Goal: Information Seeking & Learning: Learn about a topic

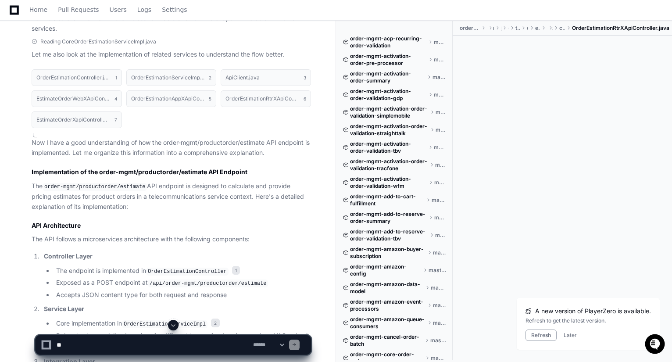
scroll to position [833, 0]
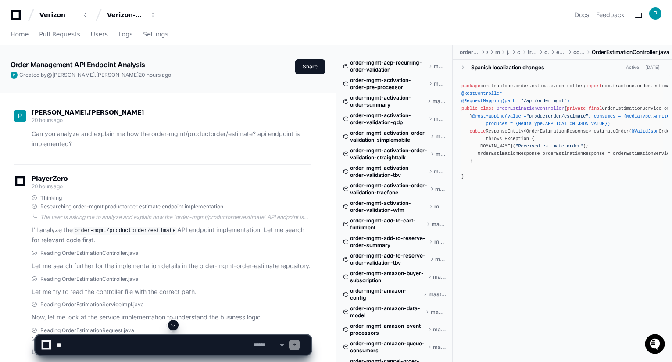
click at [171, 325] on span at bounding box center [173, 325] width 7 height 7
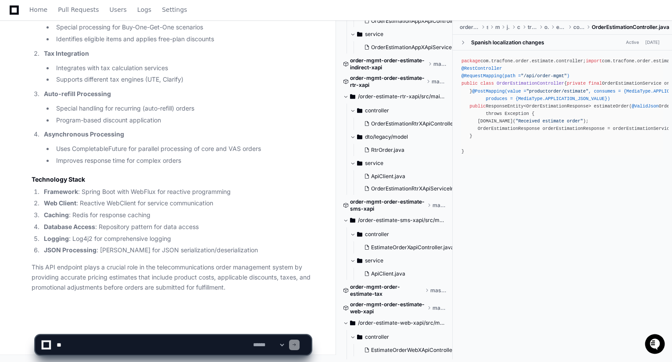
scroll to position [1188, 0]
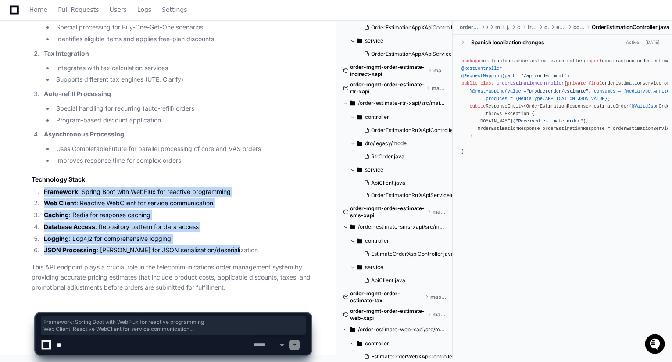
drag, startPoint x: 243, startPoint y: 251, endPoint x: 44, endPoint y: 195, distance: 206.5
click at [44, 195] on ol "Framework : Spring Boot with WebFlux for reactive programming Web Client : Reac…" at bounding box center [171, 221] width 279 height 69
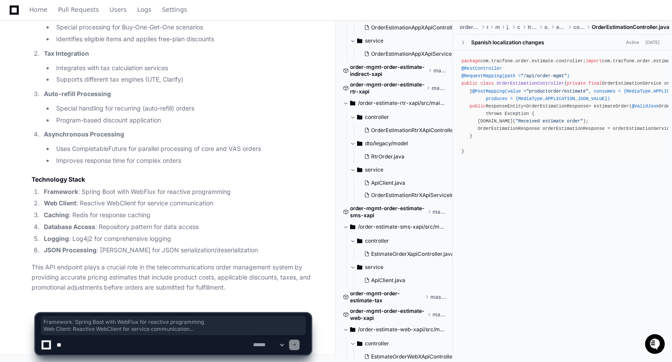
click at [41, 191] on li "Framework : Spring Boot with WebFlux for reactive programming" at bounding box center [176, 192] width 270 height 10
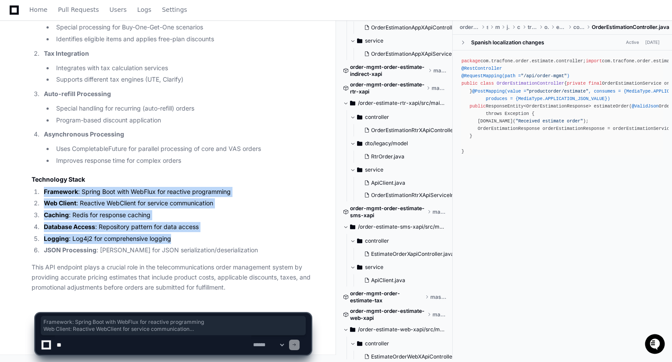
drag, startPoint x: 42, startPoint y: 189, endPoint x: 196, endPoint y: 240, distance: 162.9
click at [196, 240] on ol "Framework : Spring Boot with WebFlux for reactive programming Web Client : Reac…" at bounding box center [171, 221] width 279 height 69
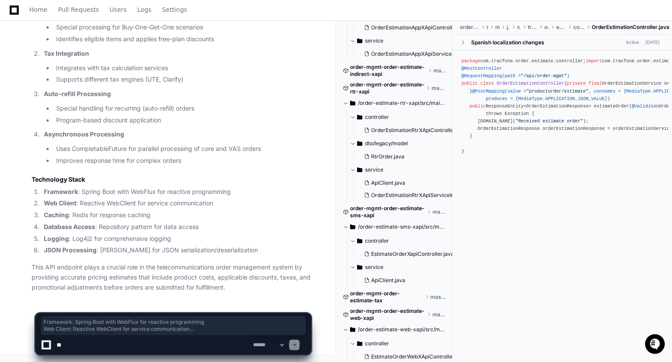
click at [242, 250] on li "JSON Processing : Jackson for JSON serialization/deserialization" at bounding box center [176, 250] width 270 height 10
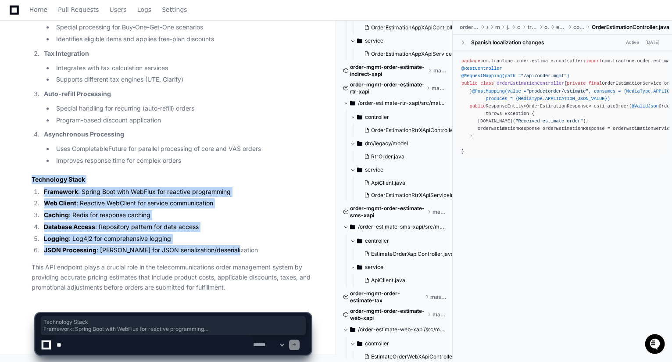
drag, startPoint x: 239, startPoint y: 250, endPoint x: 31, endPoint y: 181, distance: 218.9
click at [257, 251] on li "JSON Processing : Jackson for JSON serialization/deserialization" at bounding box center [176, 250] width 270 height 10
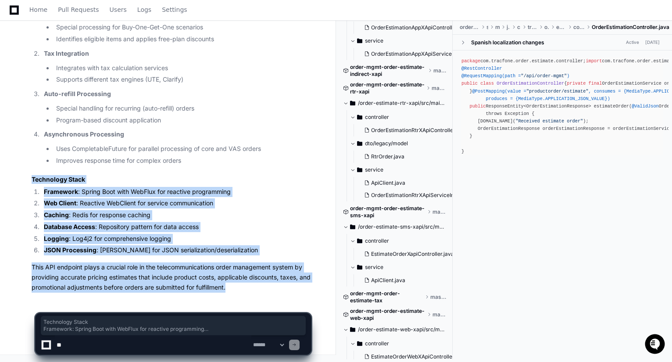
drag, startPoint x: 233, startPoint y: 289, endPoint x: 25, endPoint y: 176, distance: 237.3
click at [221, 251] on li "JSON Processing : Jackson for JSON serialization/deserialization" at bounding box center [176, 250] width 270 height 10
drag, startPoint x: 230, startPoint y: 288, endPoint x: 28, endPoint y: 177, distance: 230.7
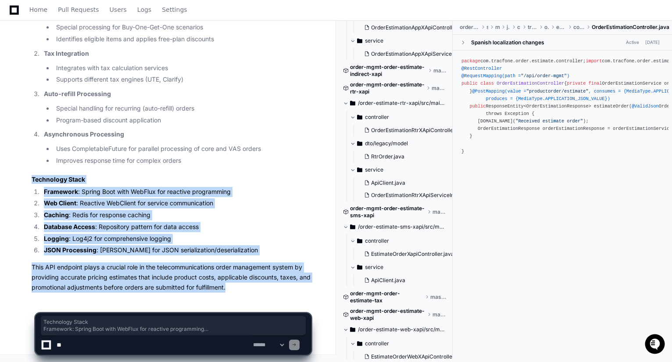
click at [116, 177] on h3 "Technology Stack" at bounding box center [171, 179] width 279 height 9
click at [51, 178] on h3 "Technology Stack" at bounding box center [171, 179] width 279 height 9
drag, startPoint x: 32, startPoint y: 178, endPoint x: 241, endPoint y: 289, distance: 236.5
click at [228, 287] on p "This API endpoint plays a crucial role in the telecommunications order manageme…" at bounding box center [171, 277] width 279 height 30
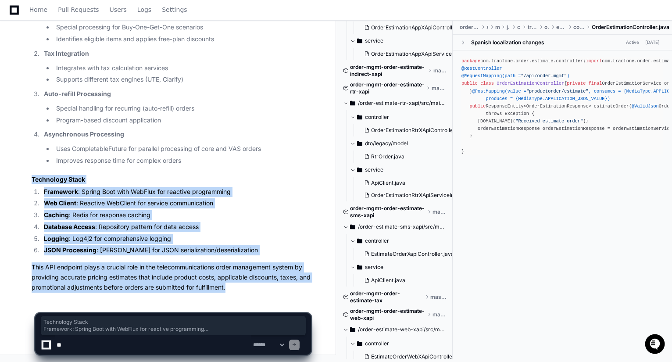
drag, startPoint x: 229, startPoint y: 287, endPoint x: 29, endPoint y: 180, distance: 226.7
click at [118, 180] on h3 "Technology Stack" at bounding box center [171, 179] width 279 height 9
